Goal: Transaction & Acquisition: Purchase product/service

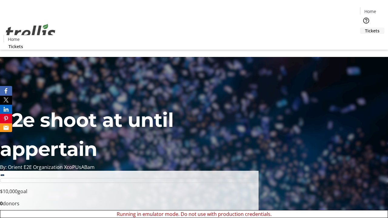
click at [365, 28] on span "Tickets" at bounding box center [372, 31] width 15 height 6
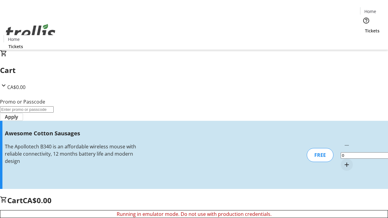
click at [343, 161] on mat-icon "Increment by one" at bounding box center [346, 164] width 7 height 7
type input "1"
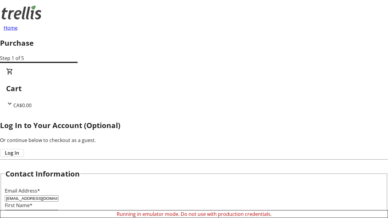
type input "Wisoky"
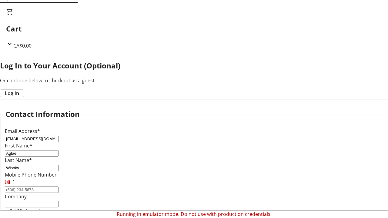
scroll to position [60, 0]
